Goal: Understand process/instructions

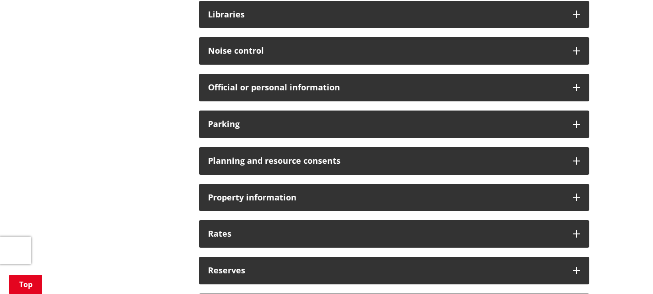
scroll to position [687, 0]
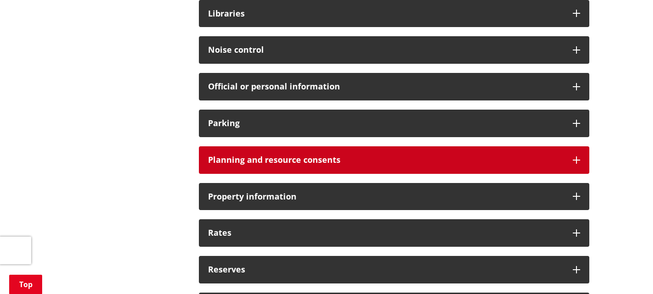
click at [577, 156] on icon at bounding box center [576, 159] width 7 height 7
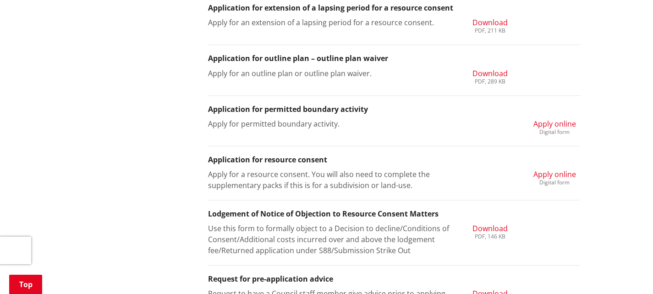
scroll to position [1099, 0]
click at [564, 179] on div "Digital form" at bounding box center [554, 181] width 43 height 5
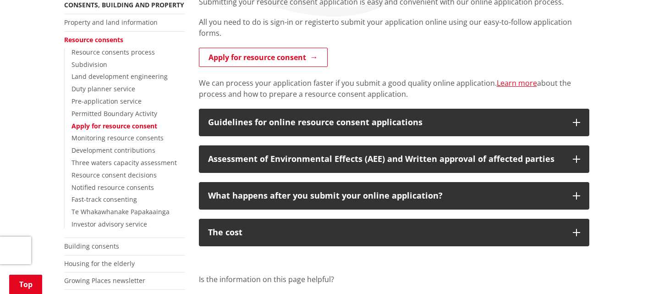
scroll to position [229, 0]
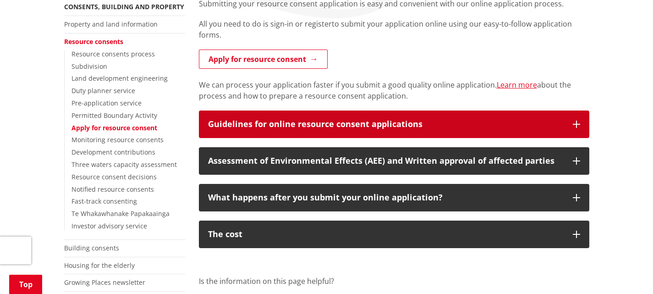
click at [578, 120] on icon "button" at bounding box center [576, 123] width 7 height 7
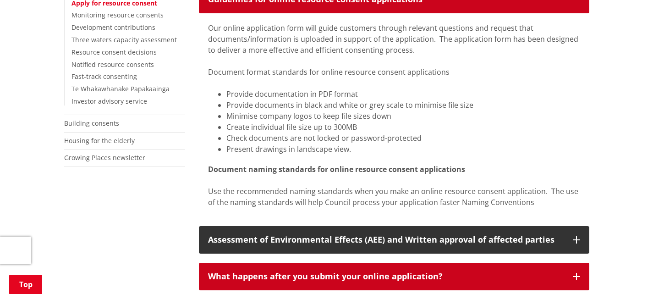
scroll to position [412, 0]
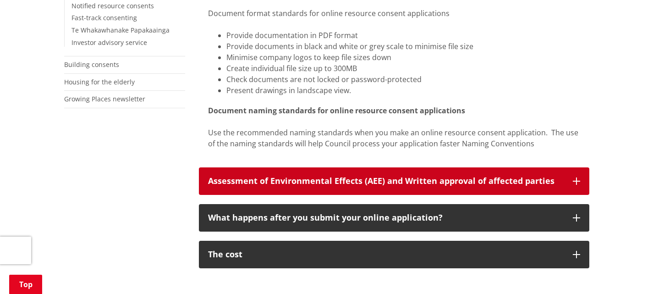
click at [578, 177] on icon "button" at bounding box center [576, 180] width 7 height 7
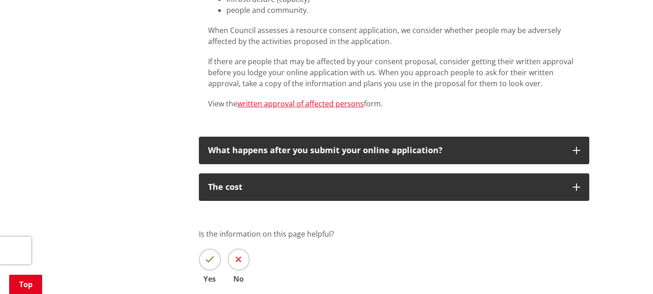
scroll to position [824, 0]
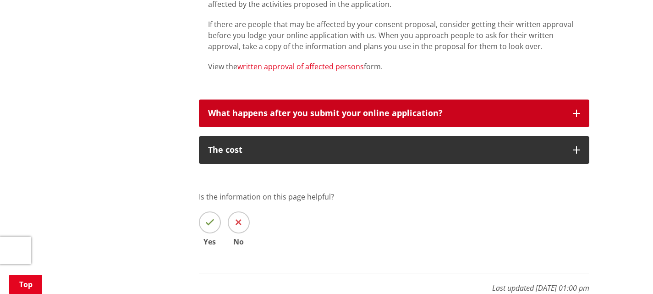
click at [576, 109] on icon "button" at bounding box center [576, 112] width 7 height 7
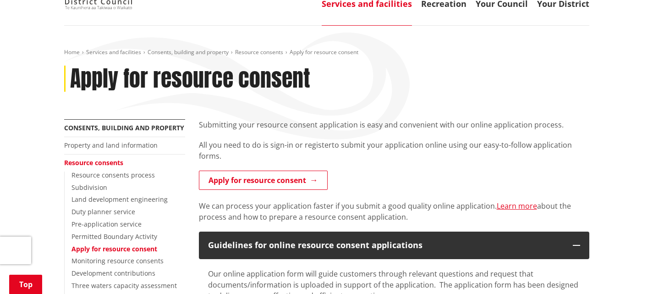
scroll to position [92, 0]
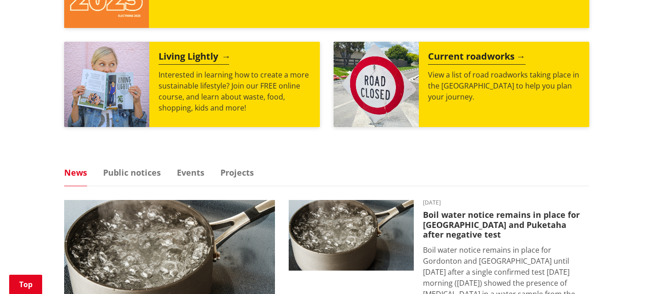
scroll to position [366, 0]
